Goal: Communication & Community: Ask a question

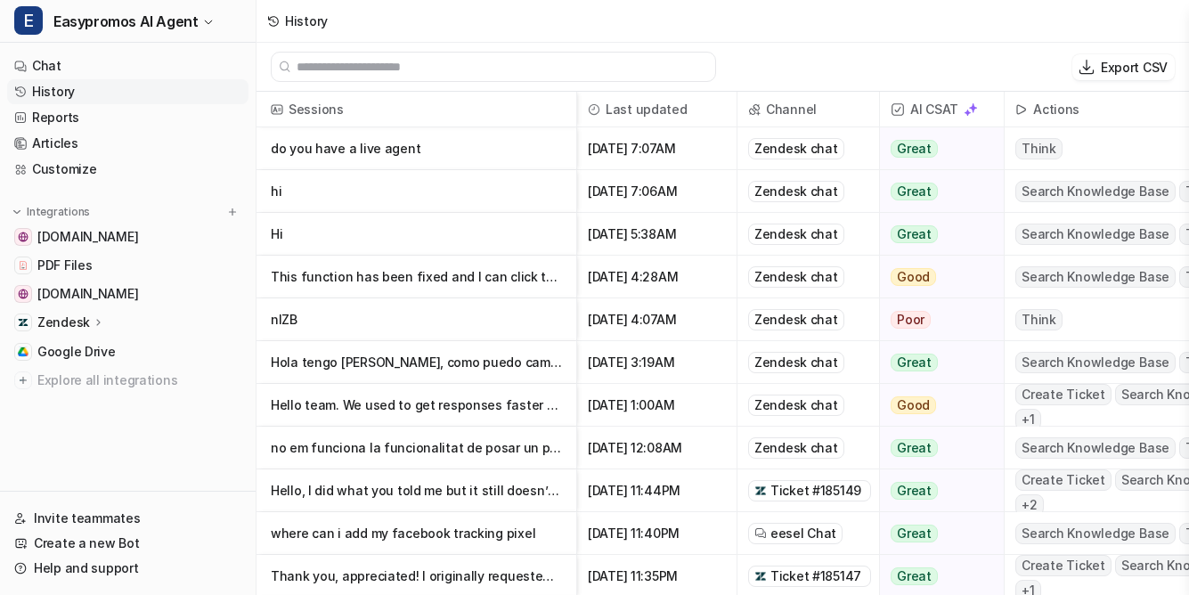
click at [60, 90] on link "History" at bounding box center [127, 91] width 241 height 25
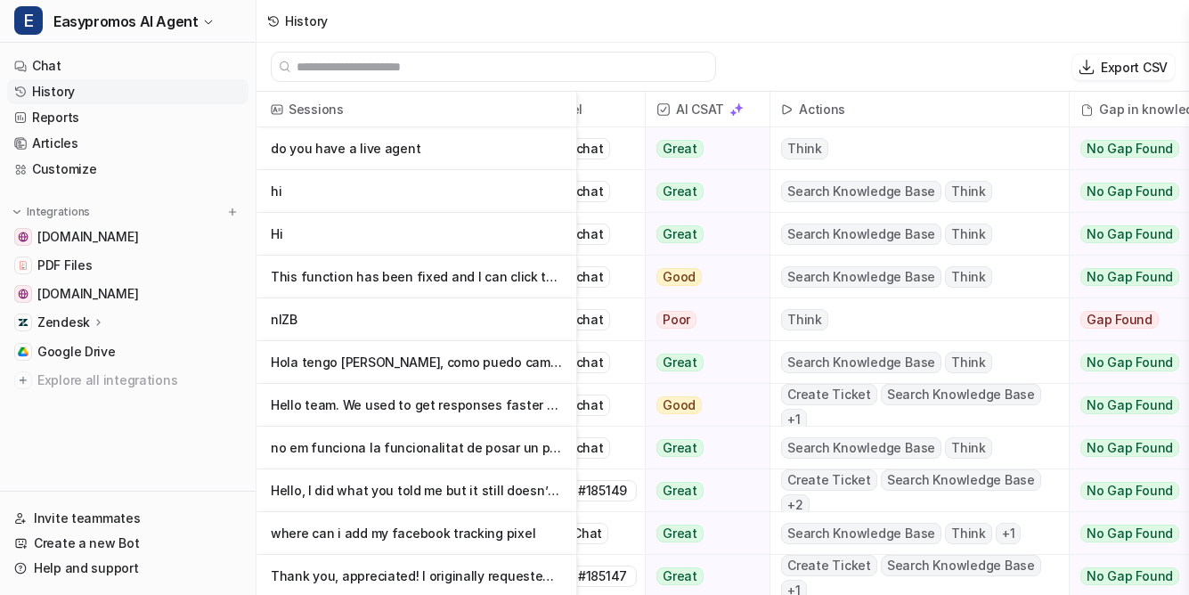
scroll to position [0, 207]
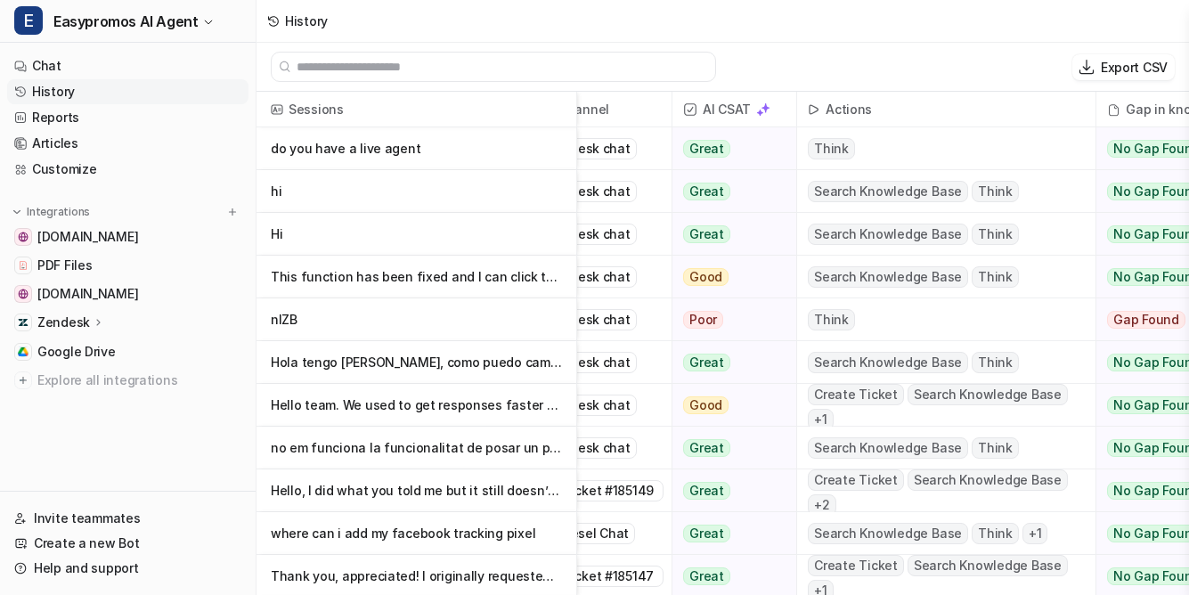
click at [331, 152] on p "do you have a live agent" at bounding box center [416, 148] width 291 height 43
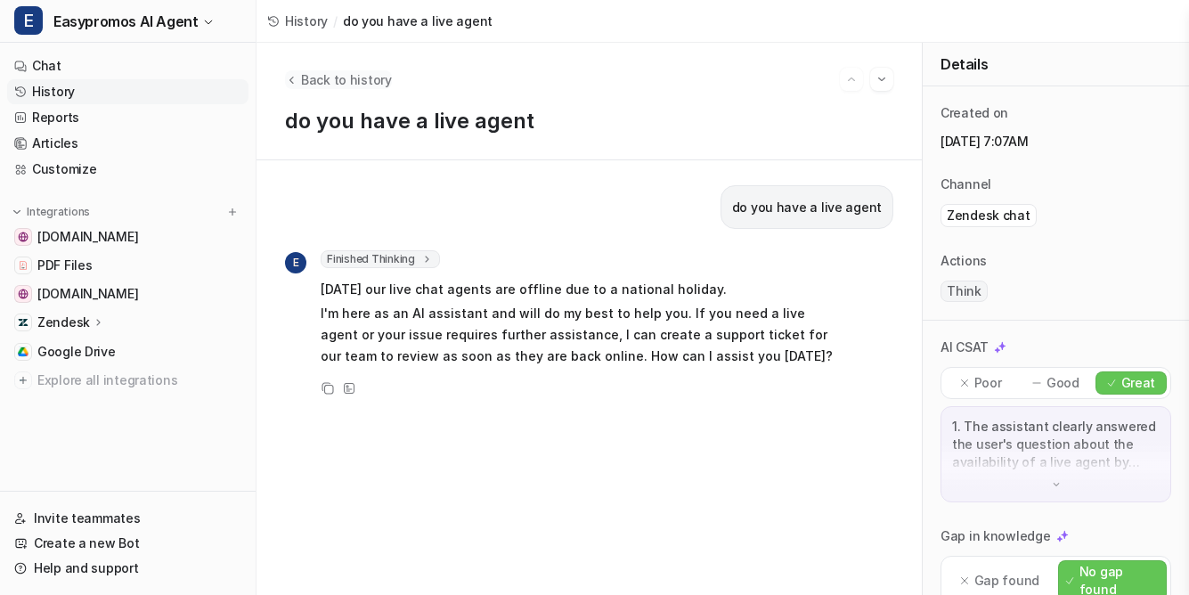
click at [346, 75] on span "Back to history" at bounding box center [346, 79] width 91 height 19
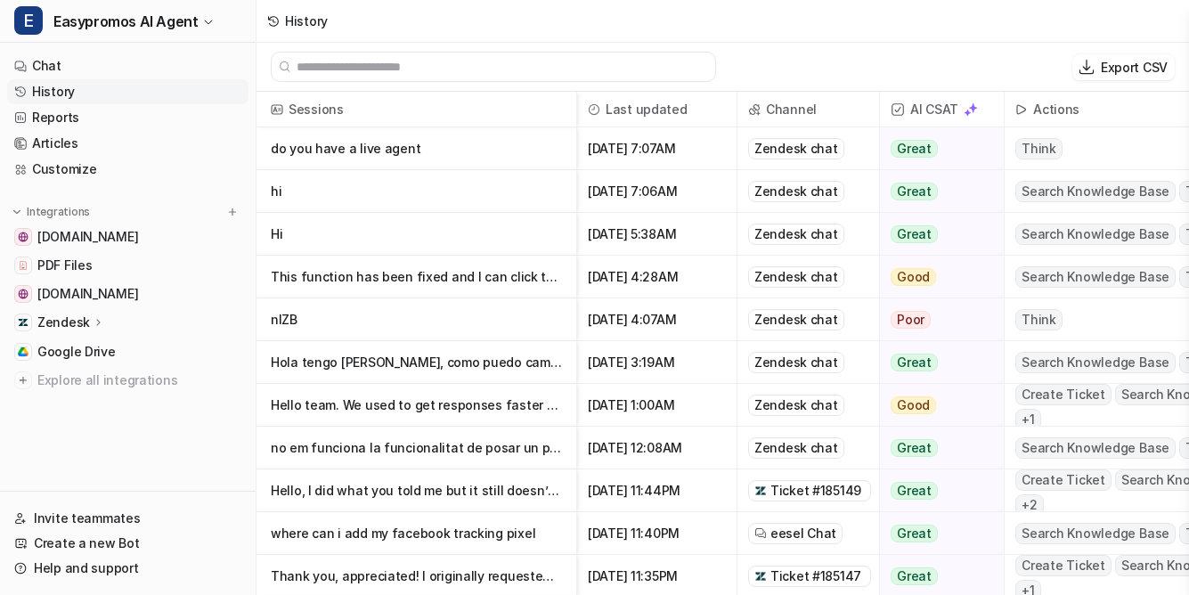
click at [283, 193] on p "hi" at bounding box center [416, 191] width 291 height 43
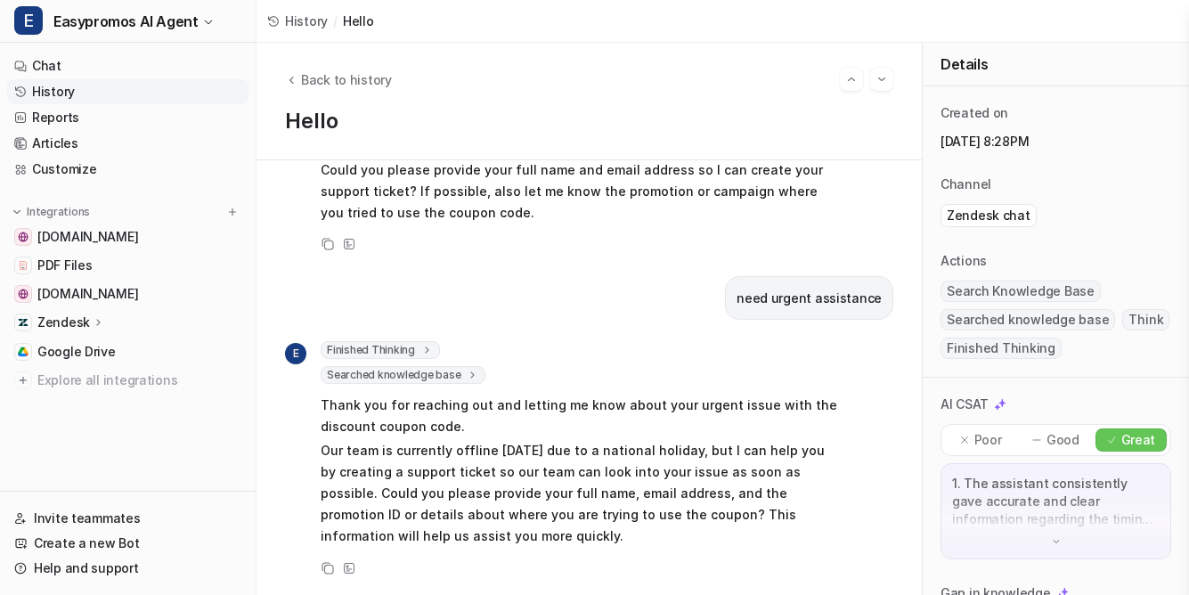
scroll to position [3836, 0]
click at [57, 67] on link "Chat" at bounding box center [127, 65] width 241 height 25
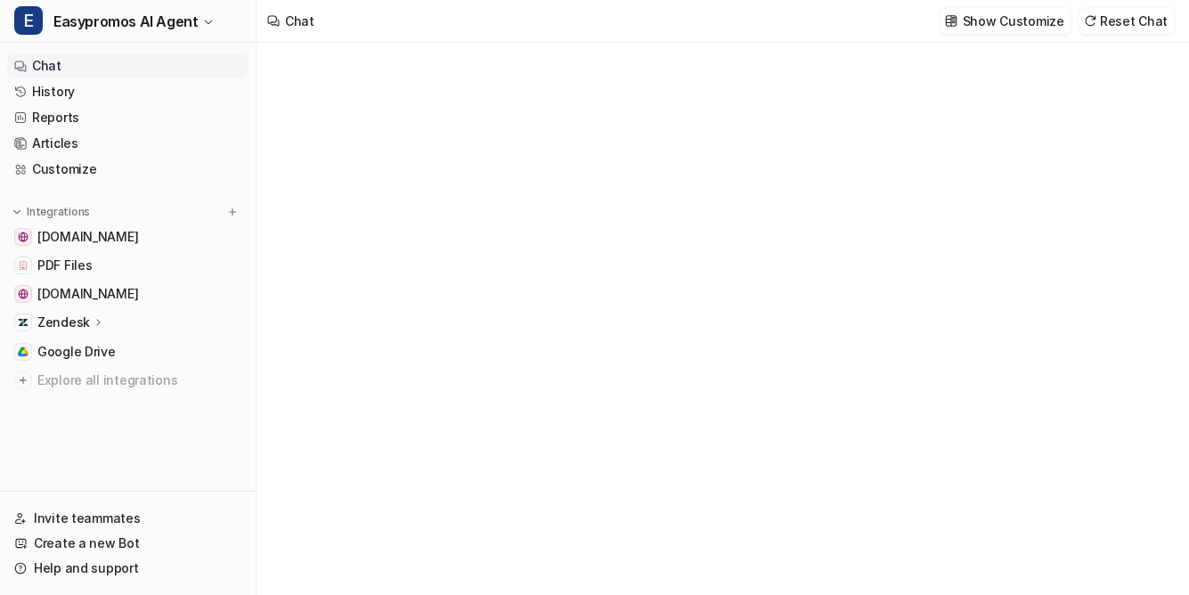
type textarea "**********"
